Goal: Information Seeking & Learning: Learn about a topic

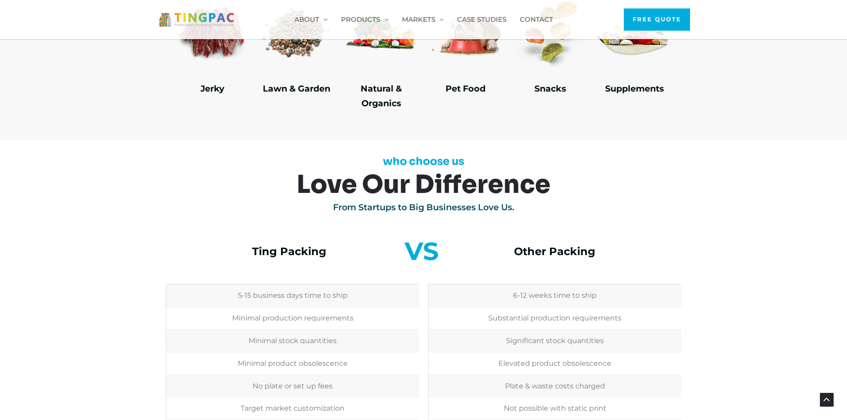
scroll to position [1823, 0]
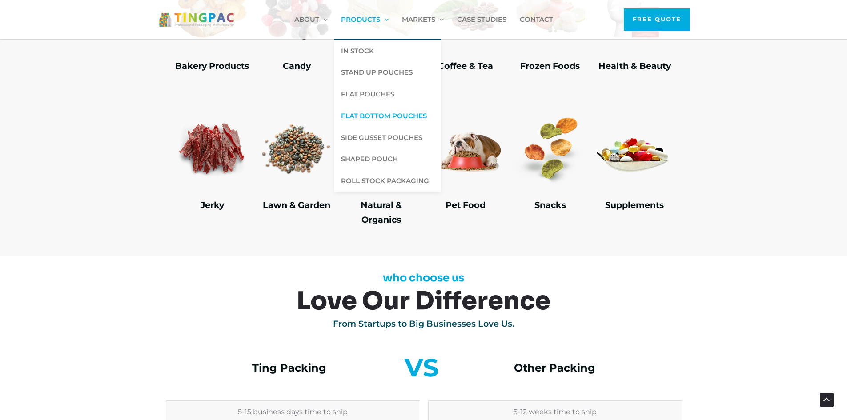
click at [378, 112] on span "Flat Bottom Pouches" at bounding box center [384, 116] width 86 height 8
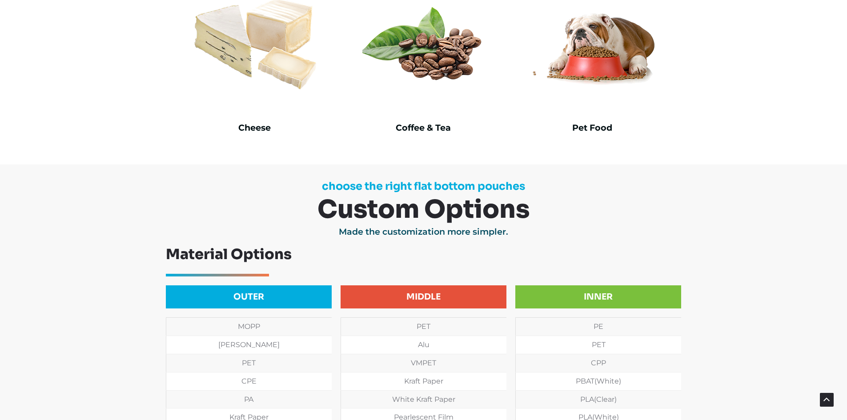
scroll to position [489, 0]
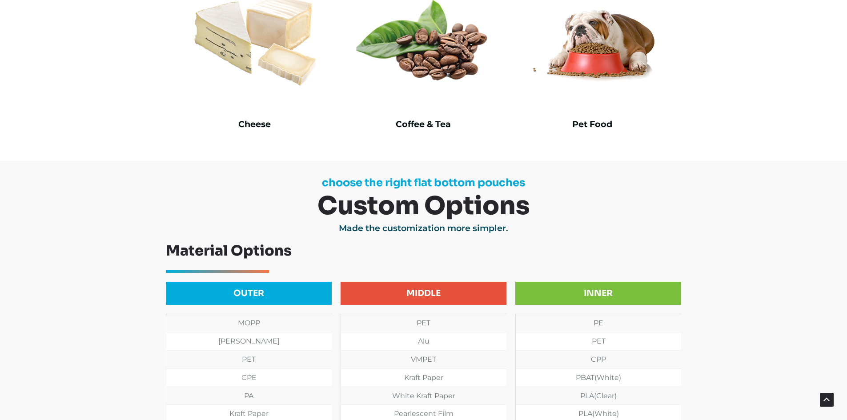
click at [445, 54] on img at bounding box center [423, 39] width 147 height 147
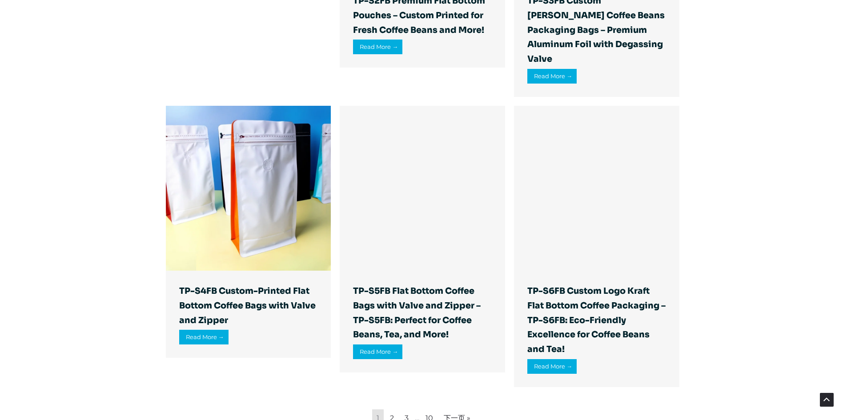
scroll to position [1067, 0]
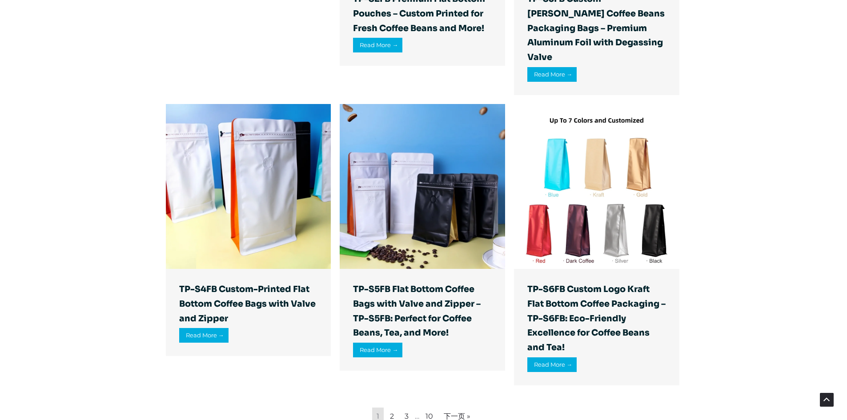
click at [615, 226] on img at bounding box center [596, 186] width 165 height 165
click at [293, 190] on img at bounding box center [248, 186] width 165 height 165
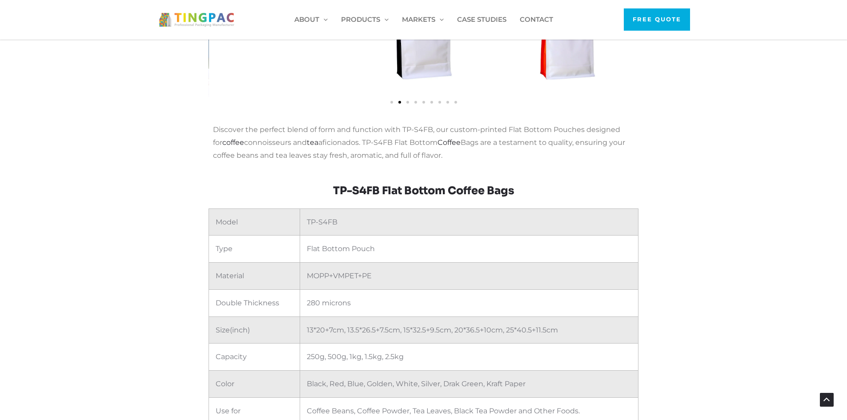
scroll to position [44, 0]
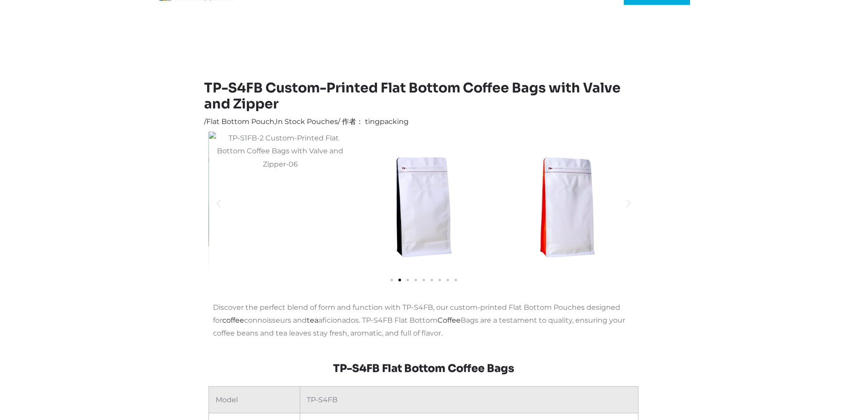
click at [408, 281] on span "Go to slide 3" at bounding box center [407, 280] width 3 height 3
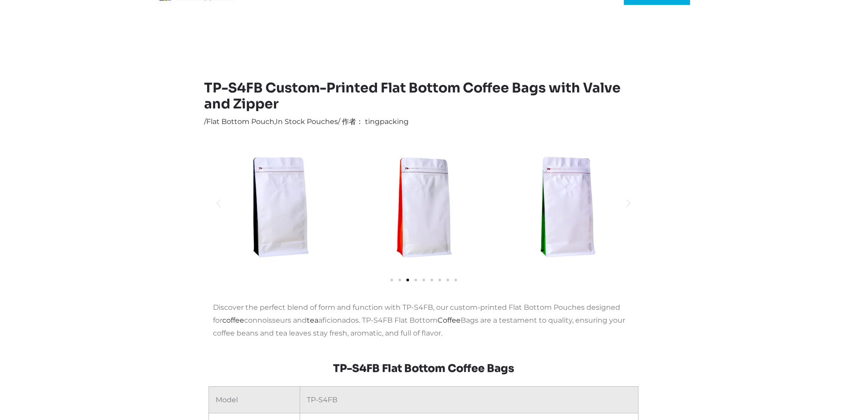
click at [423, 281] on span "Go to slide 5" at bounding box center [423, 280] width 3 height 3
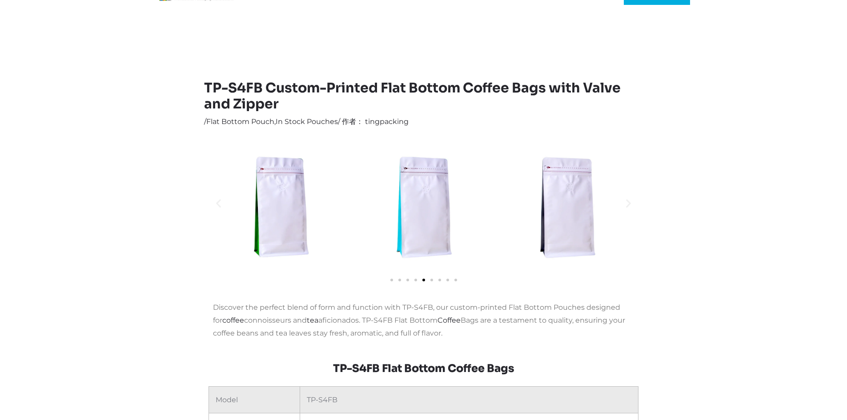
click at [572, 229] on img "7 / 9" at bounding box center [566, 203] width 143 height 143
click at [443, 209] on img "6 / 9" at bounding box center [423, 203] width 143 height 143
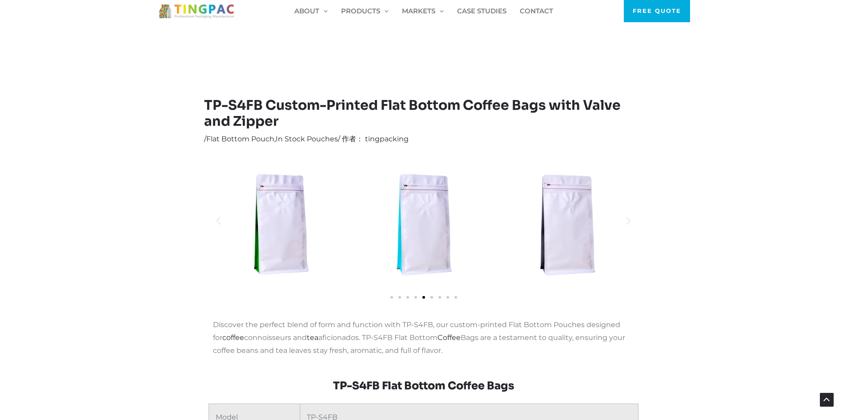
scroll to position [0, 0]
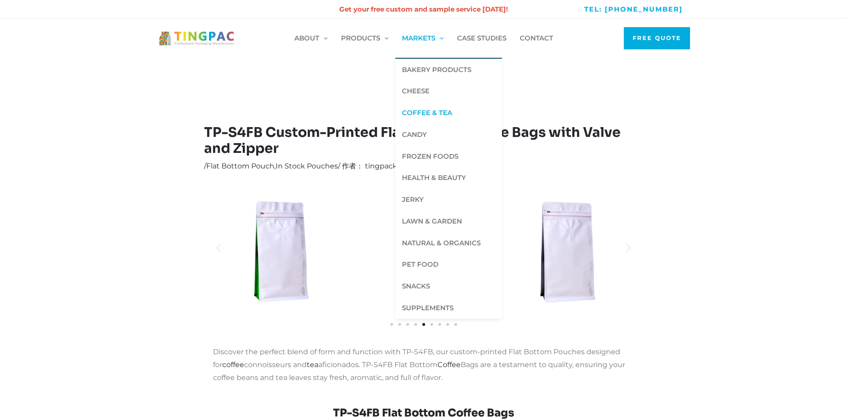
click at [421, 116] on span "Coffee & Tea" at bounding box center [427, 112] width 50 height 8
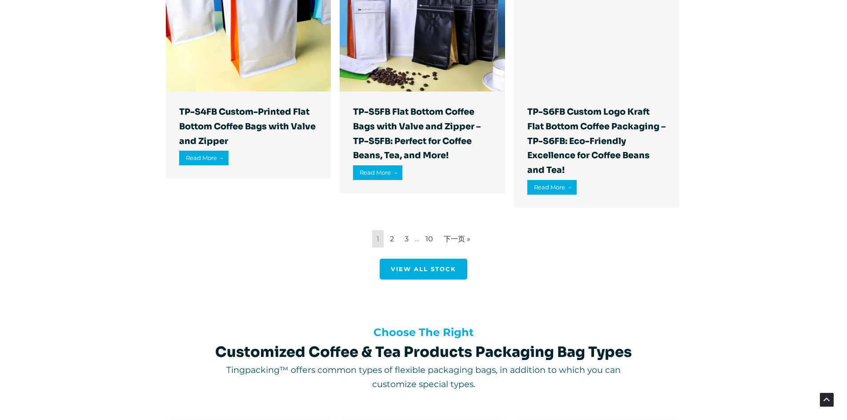
scroll to position [1245, 0]
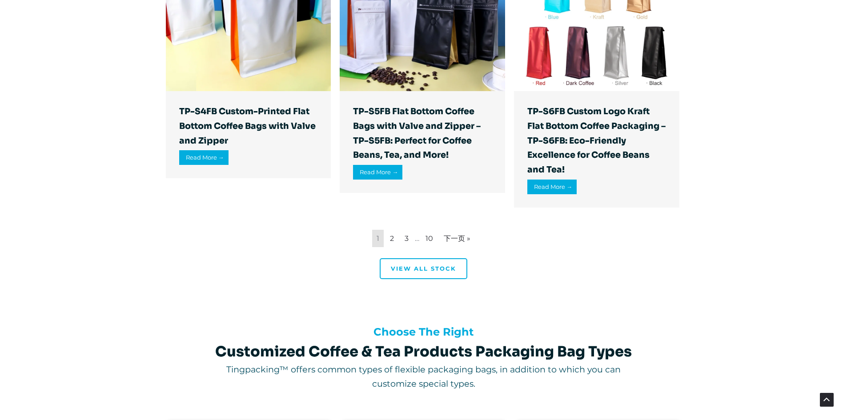
click at [397, 269] on span "View all stock" at bounding box center [423, 269] width 65 height 6
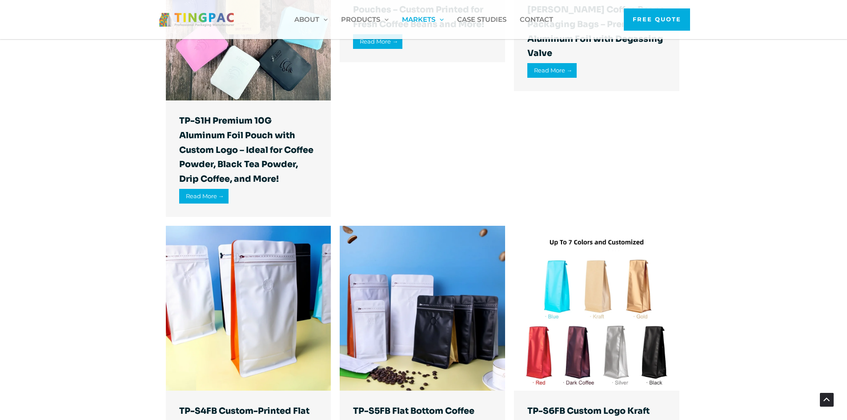
scroll to position [800, 0]
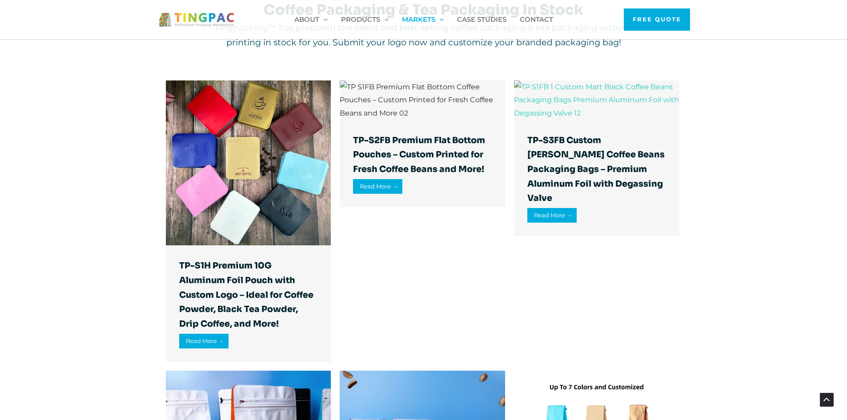
click at [613, 120] on img at bounding box center [596, 100] width 165 height 40
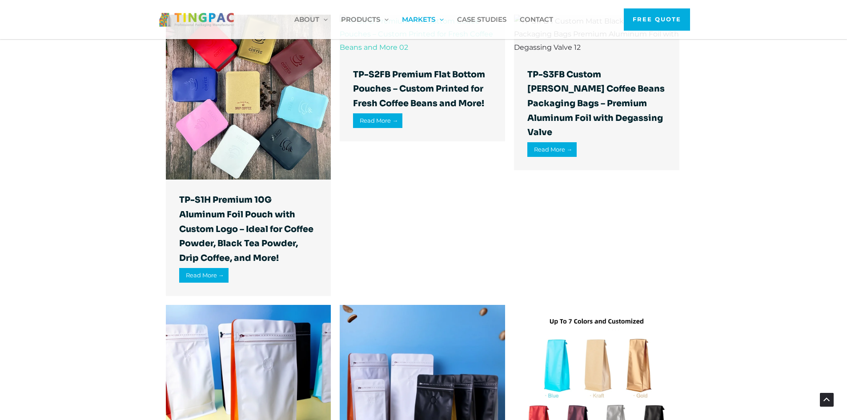
scroll to position [1023, 0]
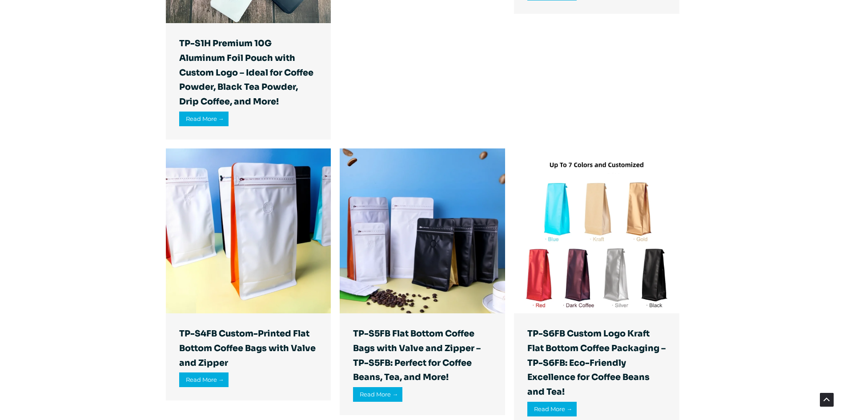
click at [257, 221] on img at bounding box center [248, 231] width 165 height 165
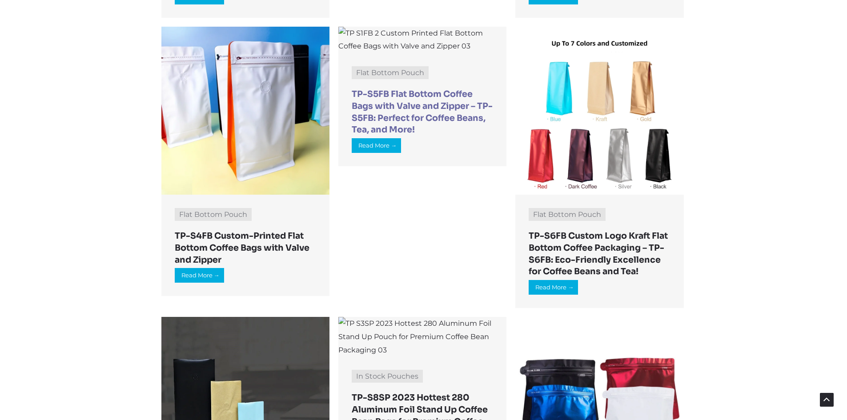
scroll to position [889, 0]
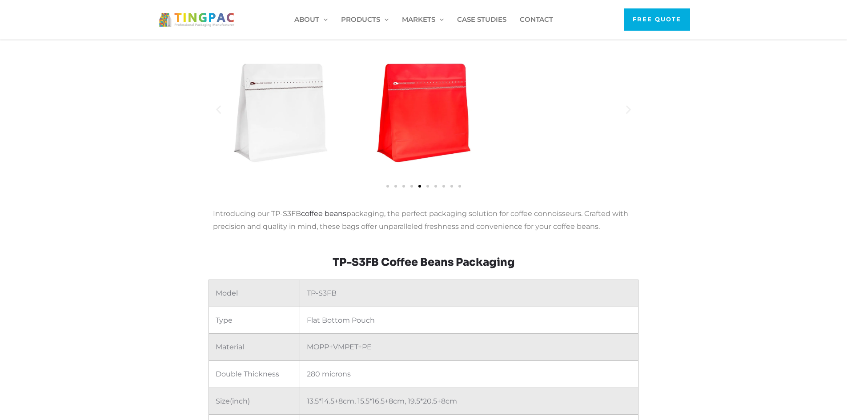
scroll to position [133, 0]
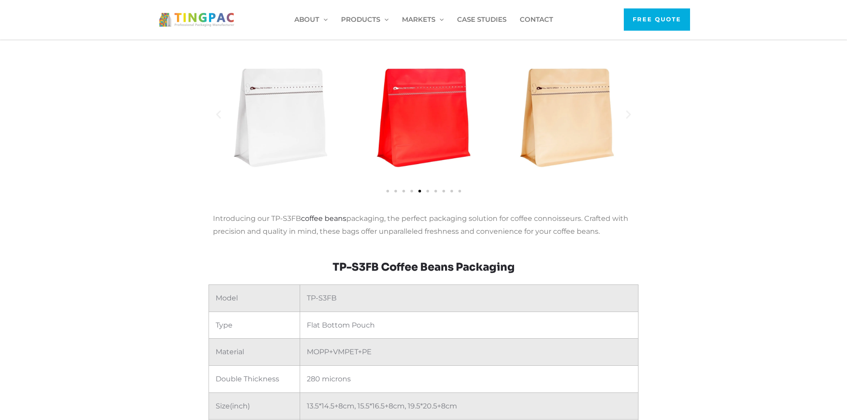
click at [429, 192] on span "Go to slide 6" at bounding box center [427, 191] width 3 height 3
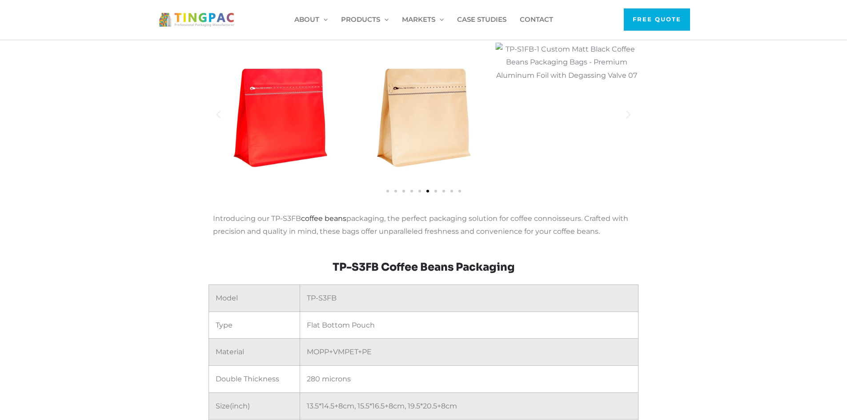
click at [440, 192] on div "幻灯片 | 水平滚动：左箭头和右箭头" at bounding box center [424, 190] width 430 height 13
click at [445, 191] on div "幻灯片 | 水平滚动：左箭头和右箭头" at bounding box center [424, 190] width 430 height 13
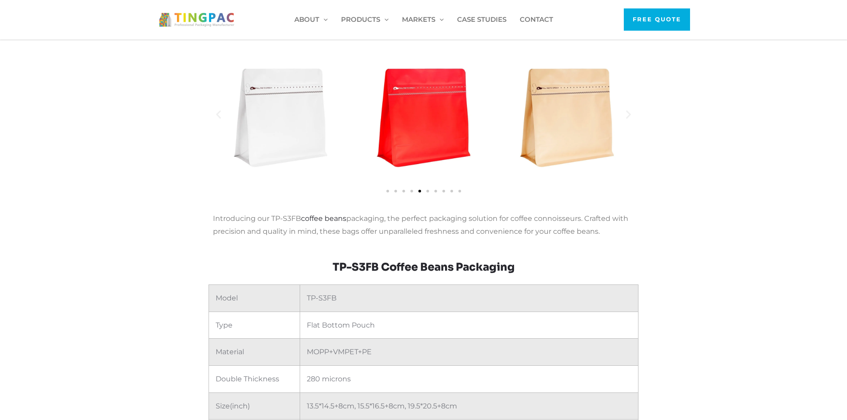
click at [460, 193] on div "幻灯片 | 水平滚动：左箭头和右箭头" at bounding box center [424, 190] width 430 height 13
click at [460, 191] on span "Go to slide 10" at bounding box center [459, 191] width 3 height 3
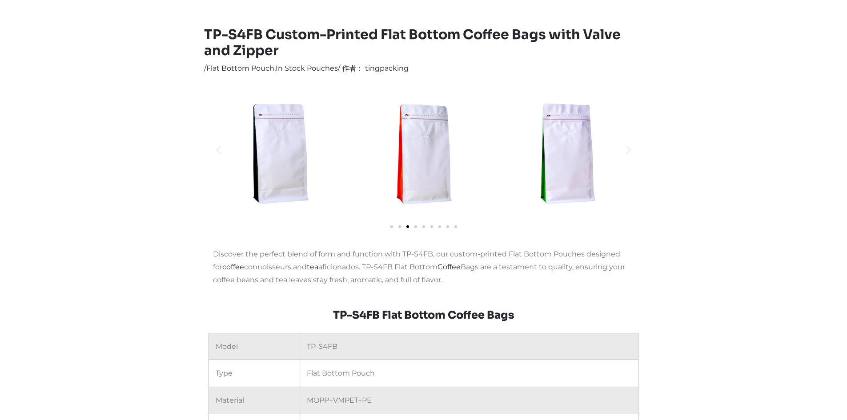
scroll to position [89, 0]
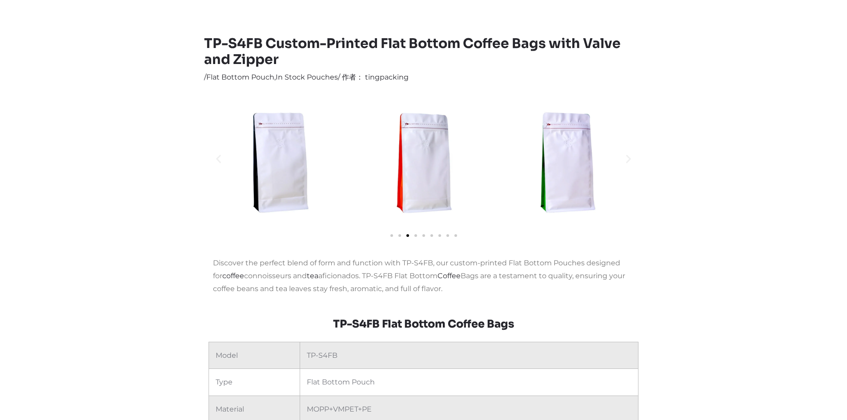
click at [415, 237] on span "Go to slide 4" at bounding box center [415, 235] width 3 height 3
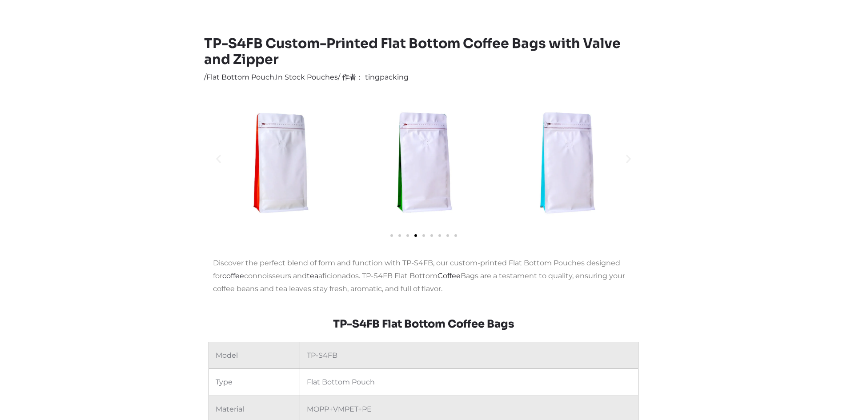
click at [569, 178] on img "6 / 9" at bounding box center [566, 158] width 143 height 143
click at [447, 237] on span "Go to slide 8" at bounding box center [447, 235] width 3 height 3
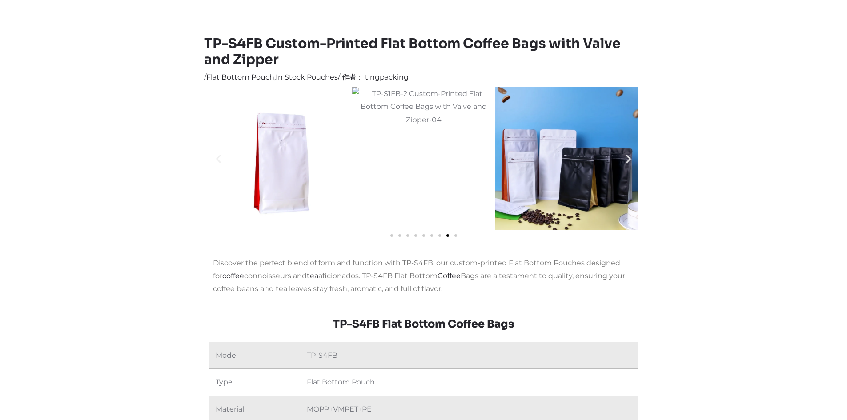
click at [630, 156] on icon "下一张幻灯片" at bounding box center [628, 158] width 11 height 11
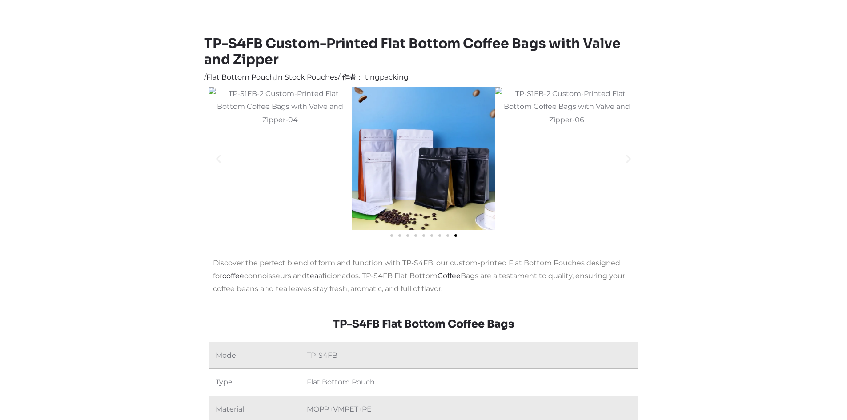
click at [630, 156] on icon "下一张幻灯片" at bounding box center [628, 158] width 11 height 11
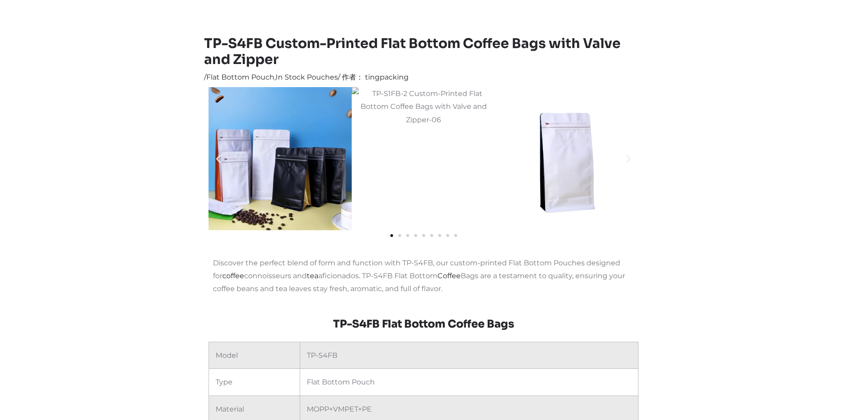
click at [630, 156] on icon "下一张幻灯片" at bounding box center [628, 158] width 11 height 11
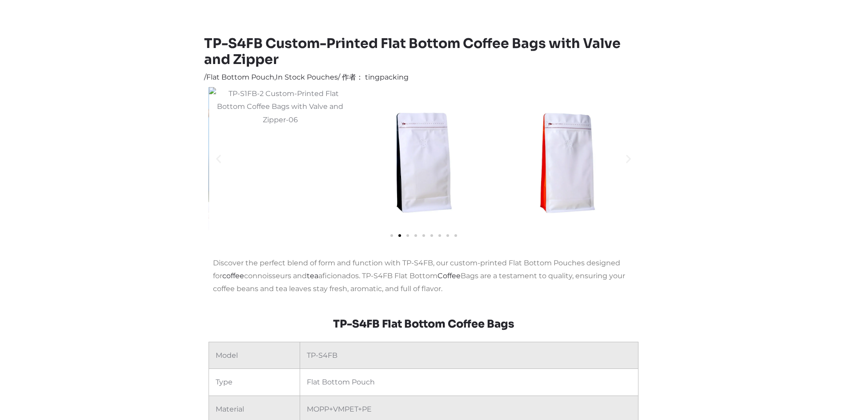
click at [630, 156] on icon "下一张幻灯片" at bounding box center [628, 158] width 11 height 11
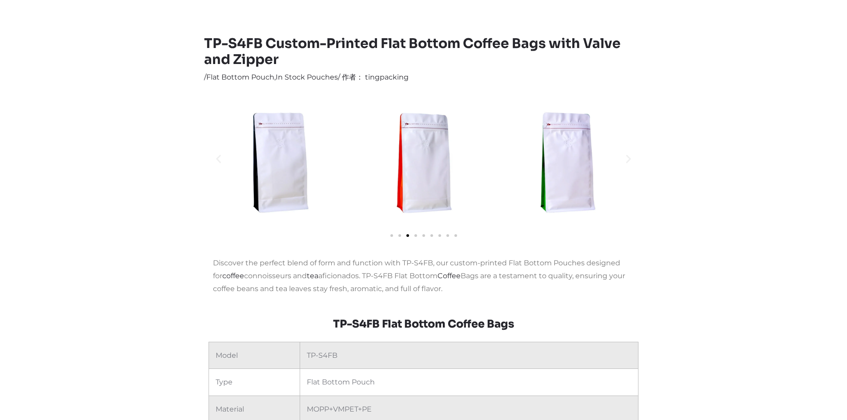
click at [630, 156] on icon "下一张幻灯片" at bounding box center [628, 158] width 11 height 11
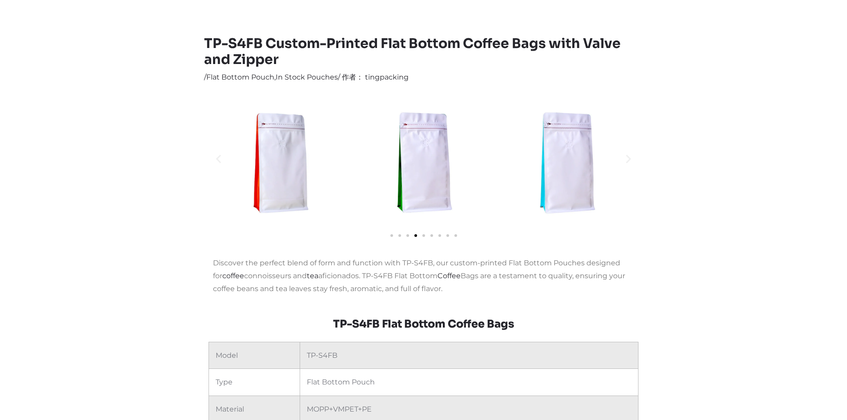
click at [630, 156] on icon "下一张幻灯片" at bounding box center [628, 158] width 11 height 11
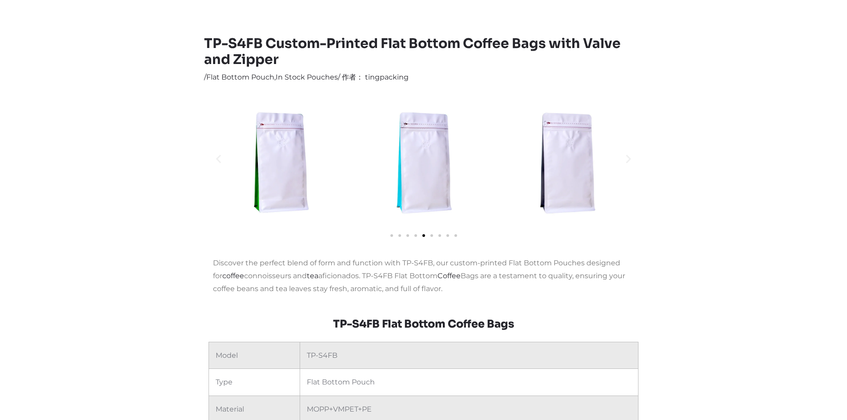
click at [436, 196] on img "6 / 9" at bounding box center [423, 158] width 143 height 143
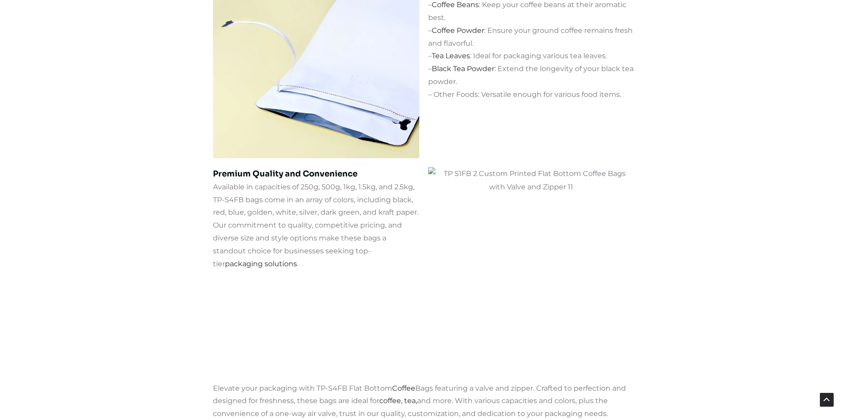
scroll to position [1156, 0]
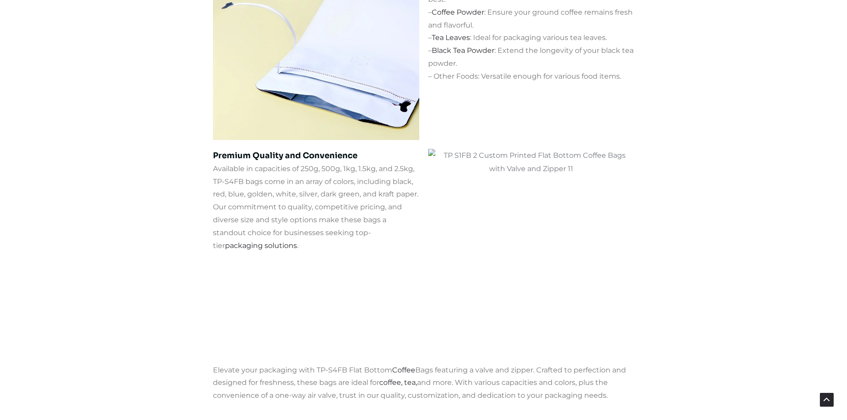
click at [506, 205] on img at bounding box center [531, 252] width 206 height 206
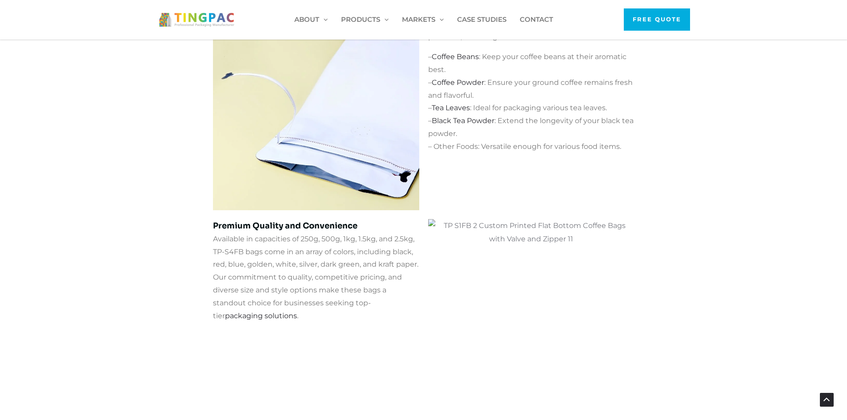
scroll to position [1201, 0]
